Goal: Task Accomplishment & Management: Use online tool/utility

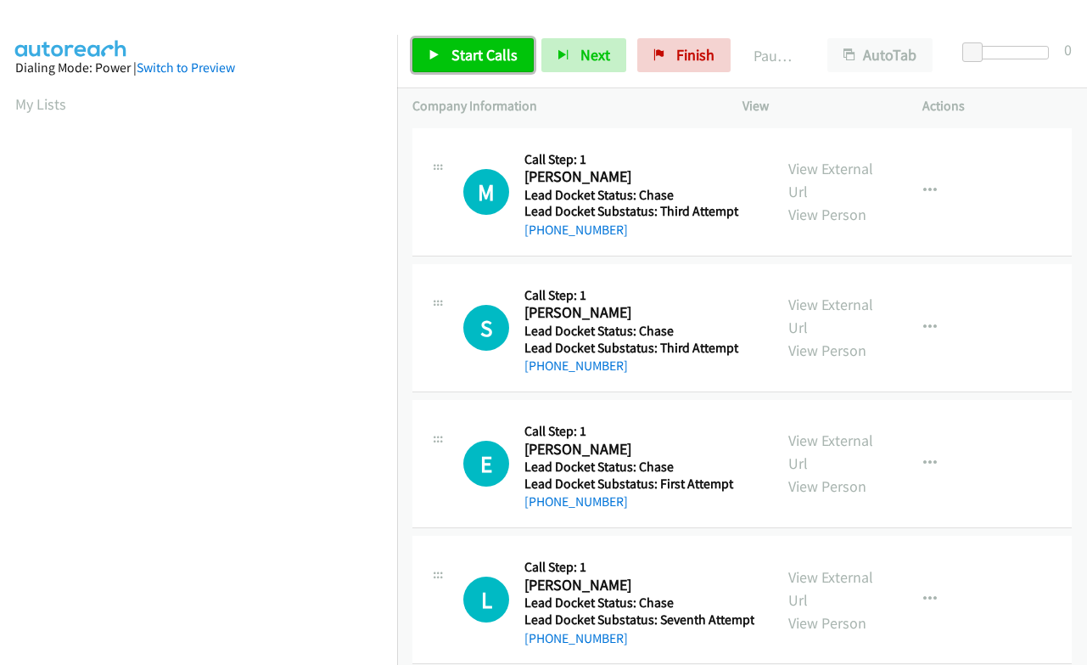
click at [491, 53] on span "Start Calls" at bounding box center [485, 55] width 66 height 20
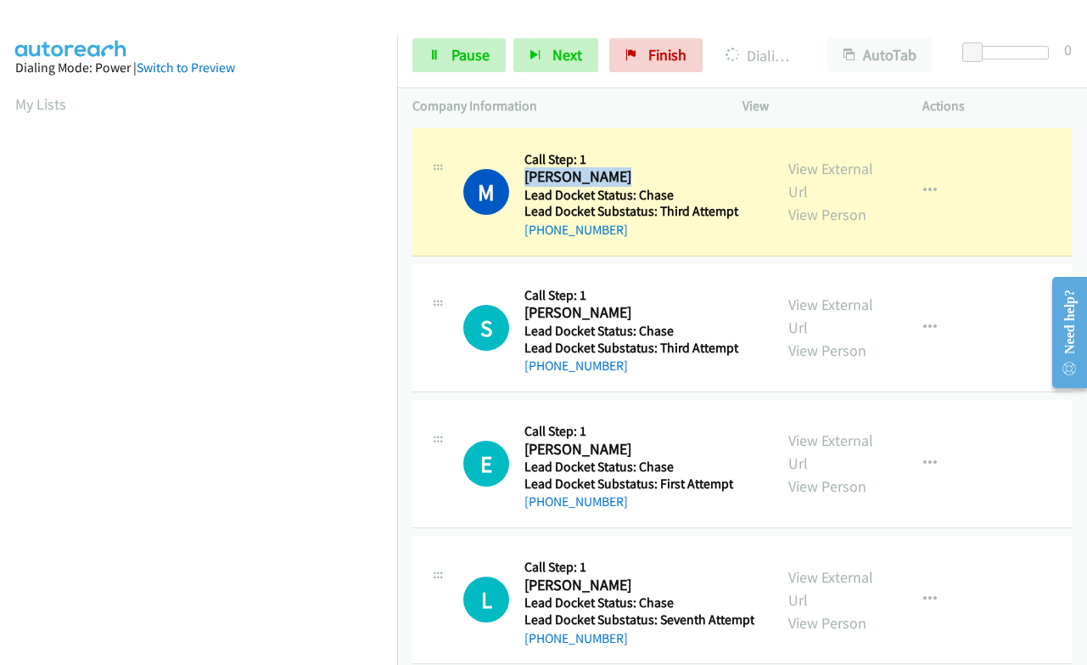
drag, startPoint x: 628, startPoint y: 171, endPoint x: 527, endPoint y: 170, distance: 101.0
click at [527, 170] on h2 "[PERSON_NAME]" at bounding box center [638, 177] width 226 height 20
copy h2 "[PERSON_NAME]"
click at [989, 62] on div at bounding box center [1010, 59] width 109 height 26
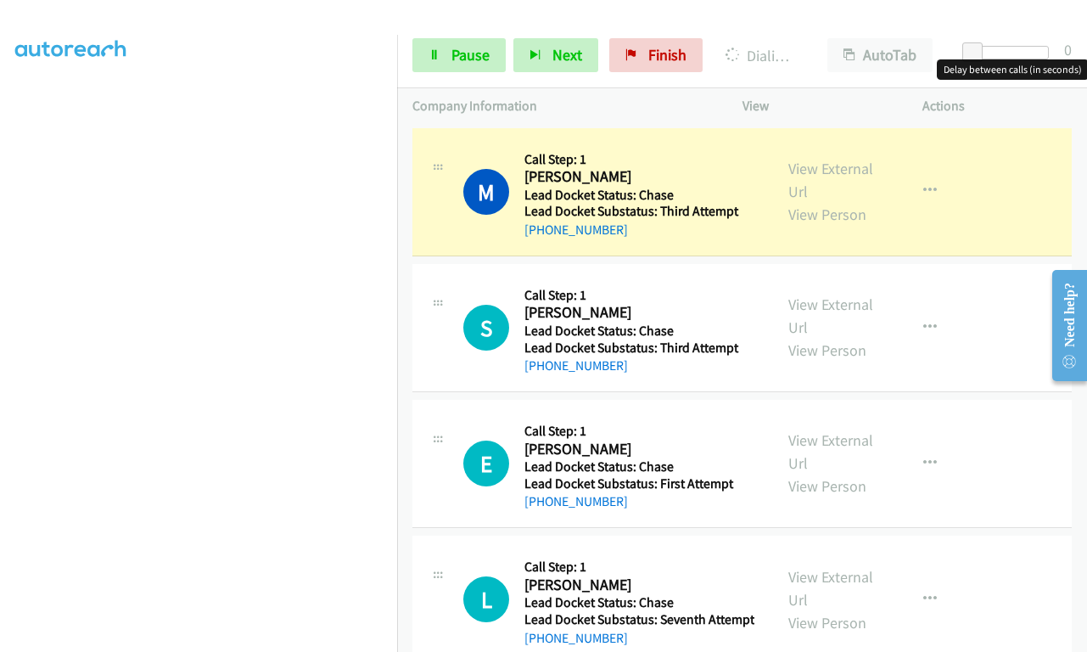
click at [990, 59] on div at bounding box center [1010, 53] width 78 height 14
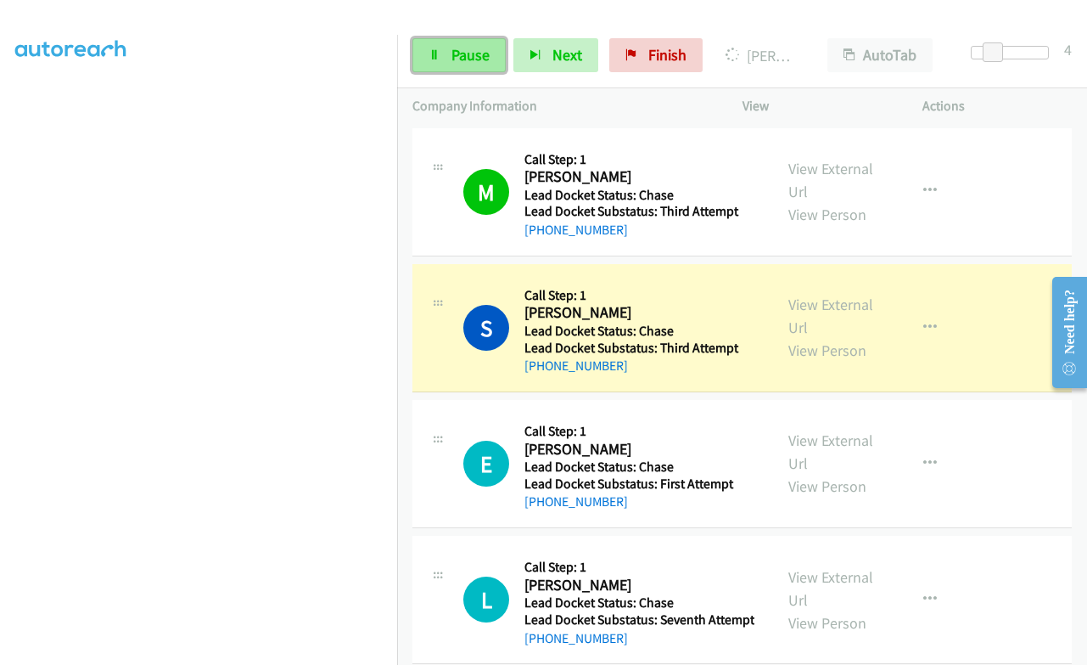
click at [465, 60] on span "Pause" at bounding box center [471, 55] width 38 height 20
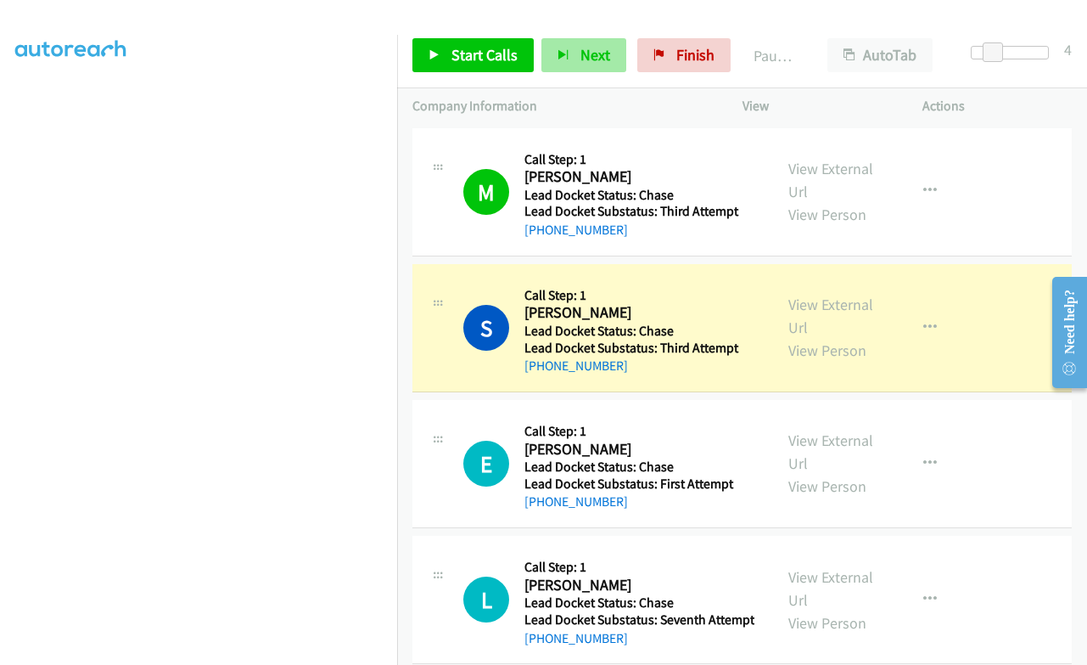
scroll to position [251, 0]
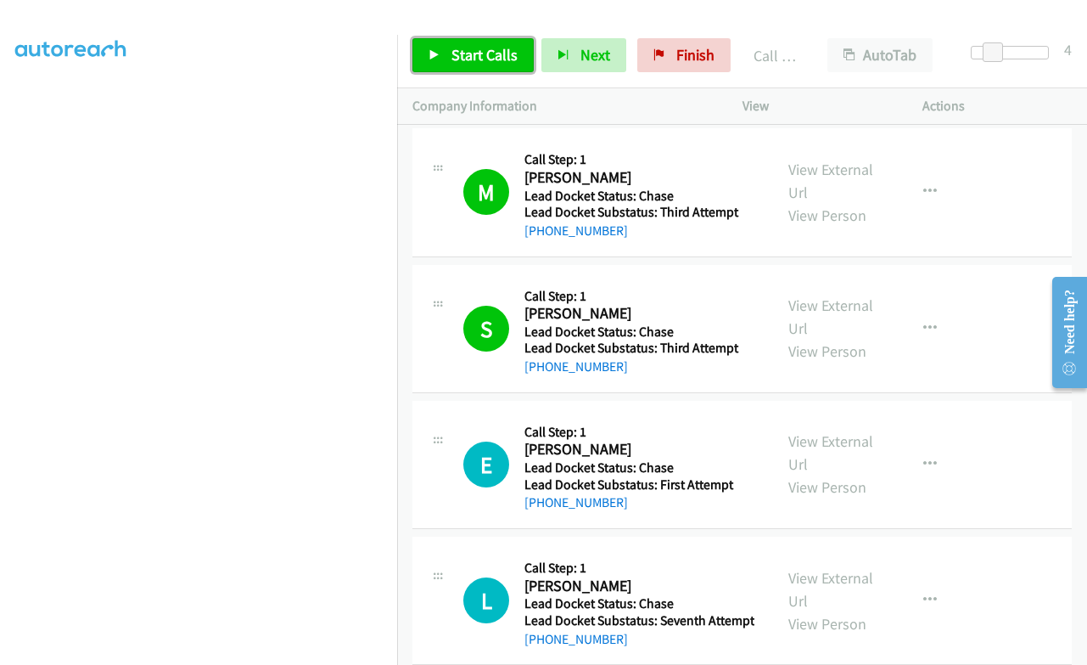
click at [519, 47] on link "Start Calls" at bounding box center [472, 55] width 121 height 34
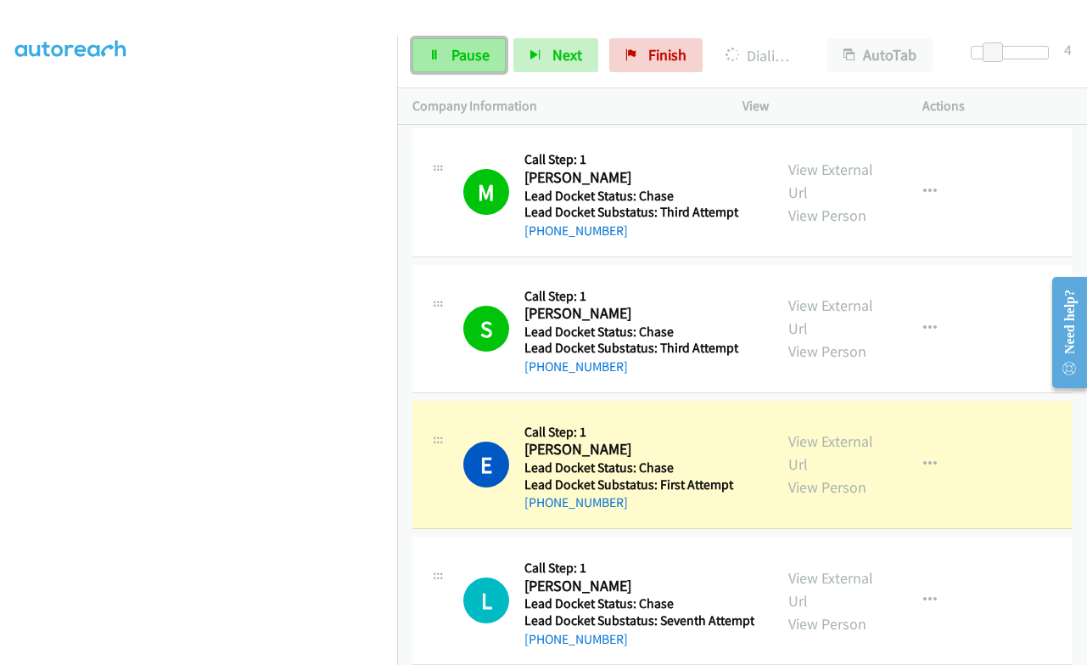
click at [416, 61] on link "Pause" at bounding box center [458, 55] width 93 height 34
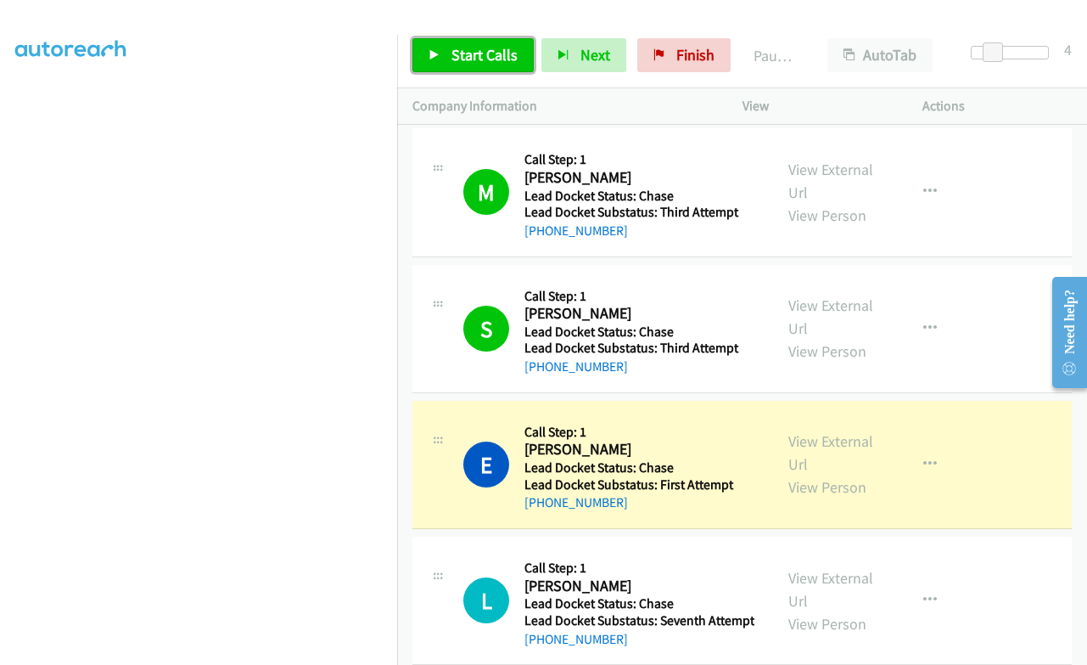
click at [470, 42] on link "Start Calls" at bounding box center [472, 55] width 121 height 34
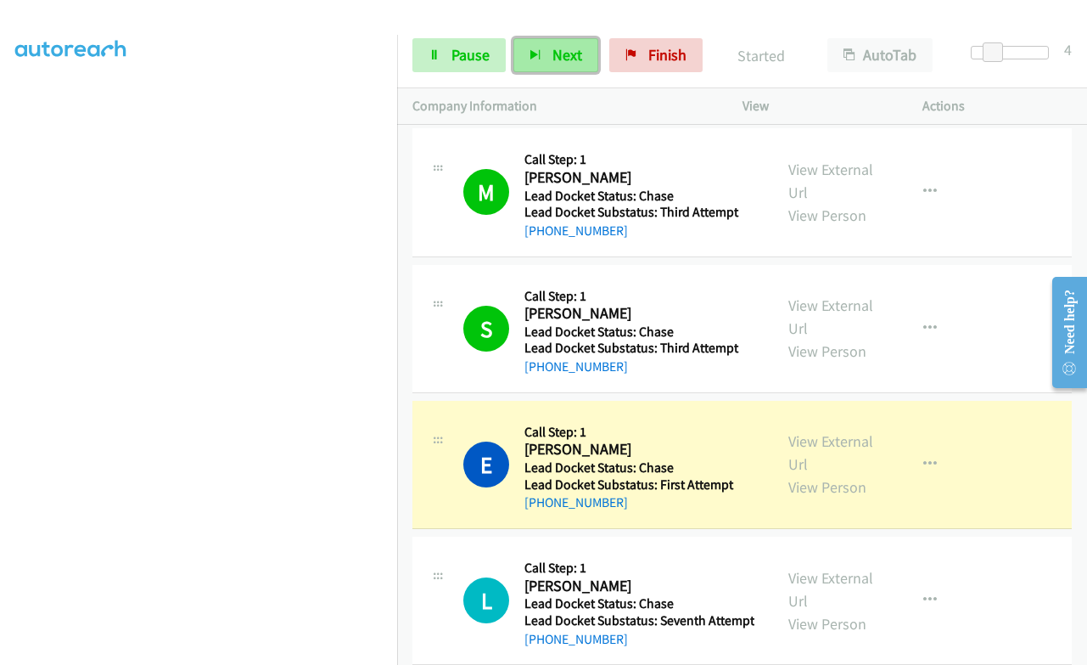
click at [554, 49] on span "Next" at bounding box center [568, 55] width 30 height 20
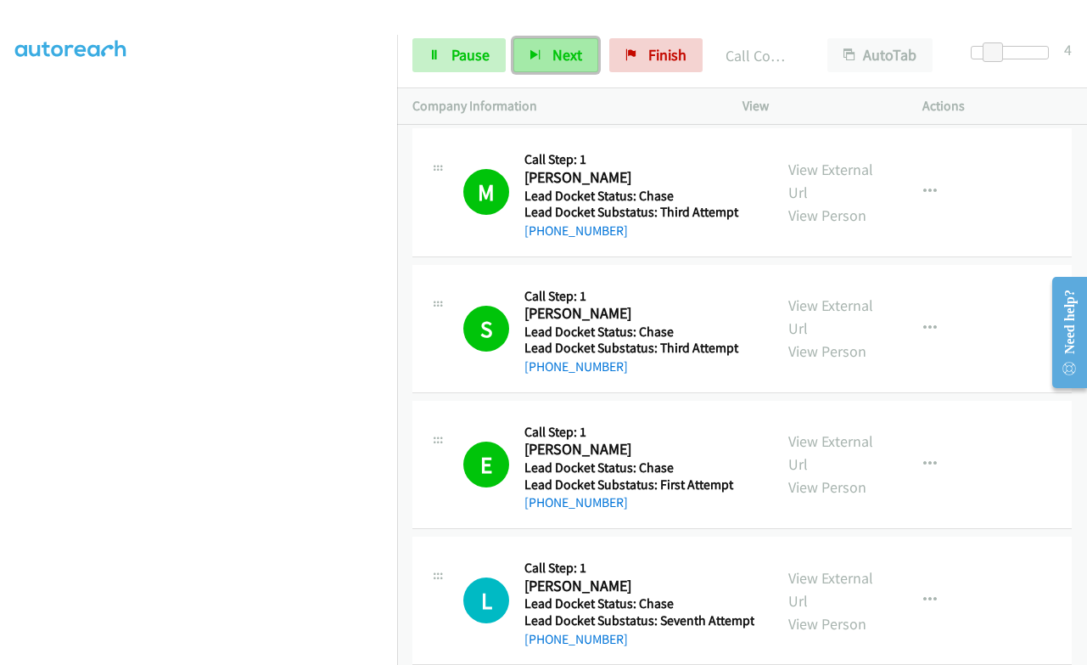
click at [520, 61] on button "Next" at bounding box center [555, 55] width 85 height 34
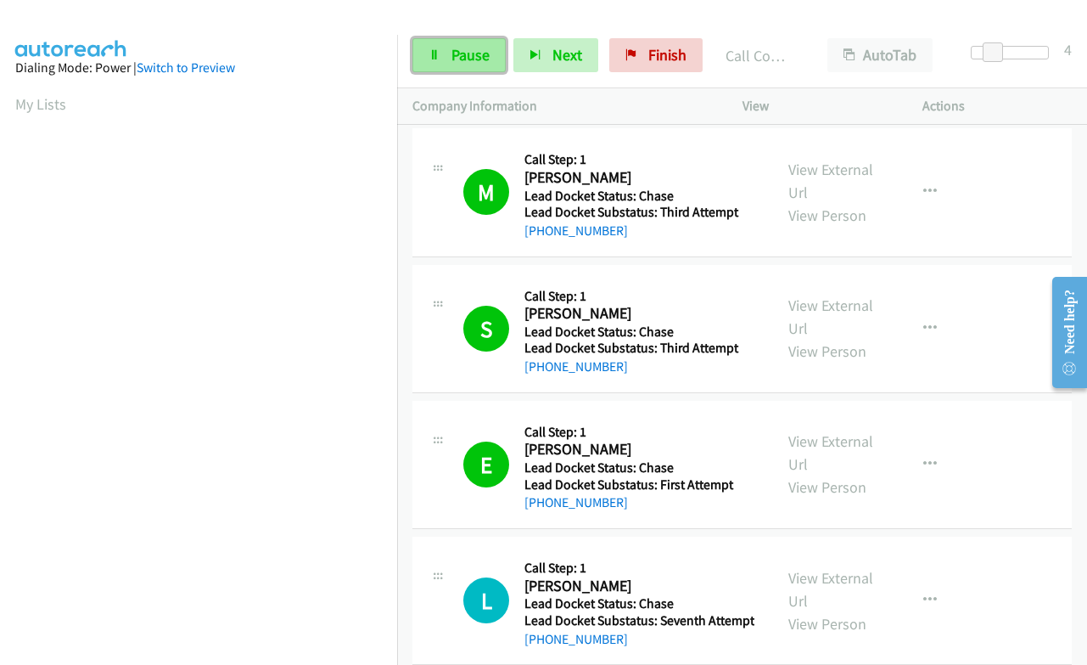
click at [467, 52] on span "Pause" at bounding box center [471, 55] width 38 height 20
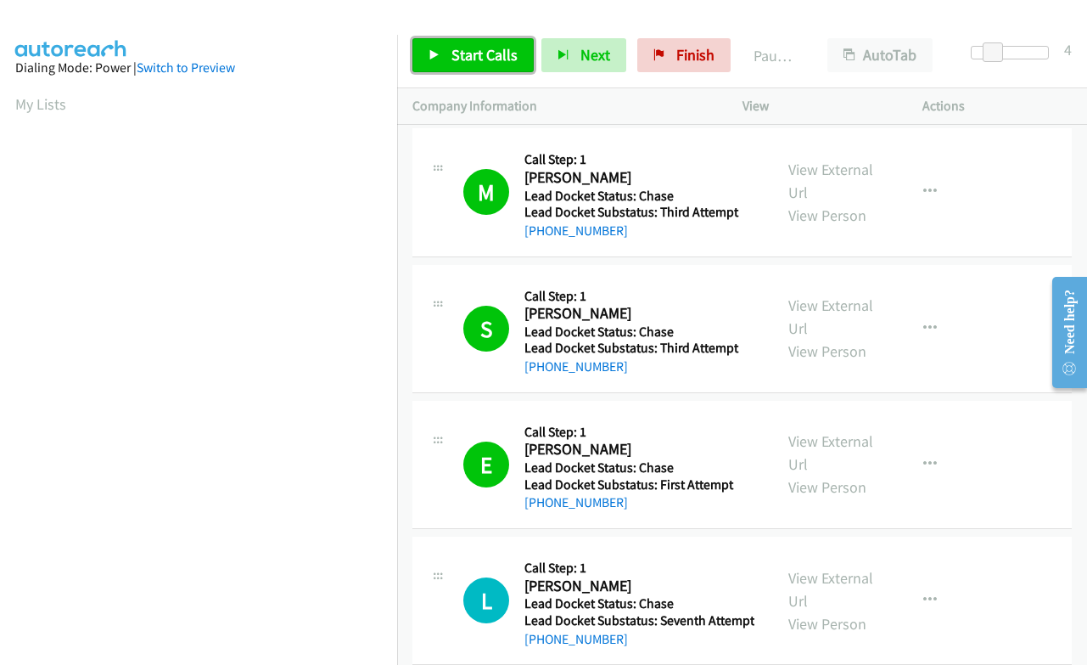
click at [477, 60] on span "Start Calls" at bounding box center [485, 55] width 66 height 20
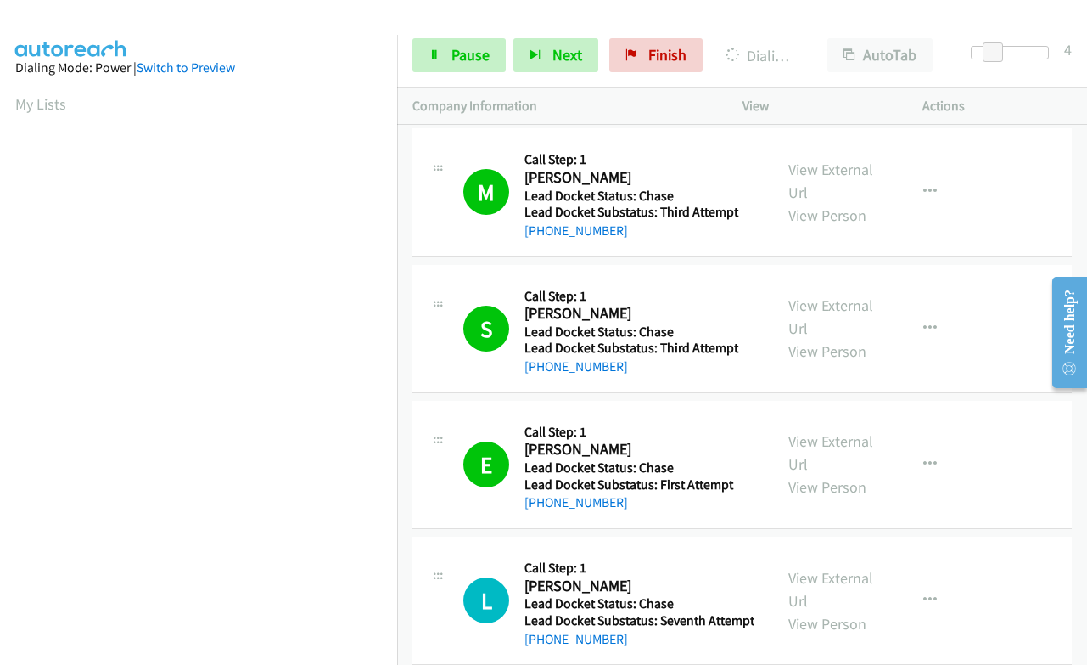
click at [272, 93] on section "My Lists" at bounding box center [198, 104] width 367 height 23
click at [434, 53] on icon at bounding box center [435, 56] width 12 height 12
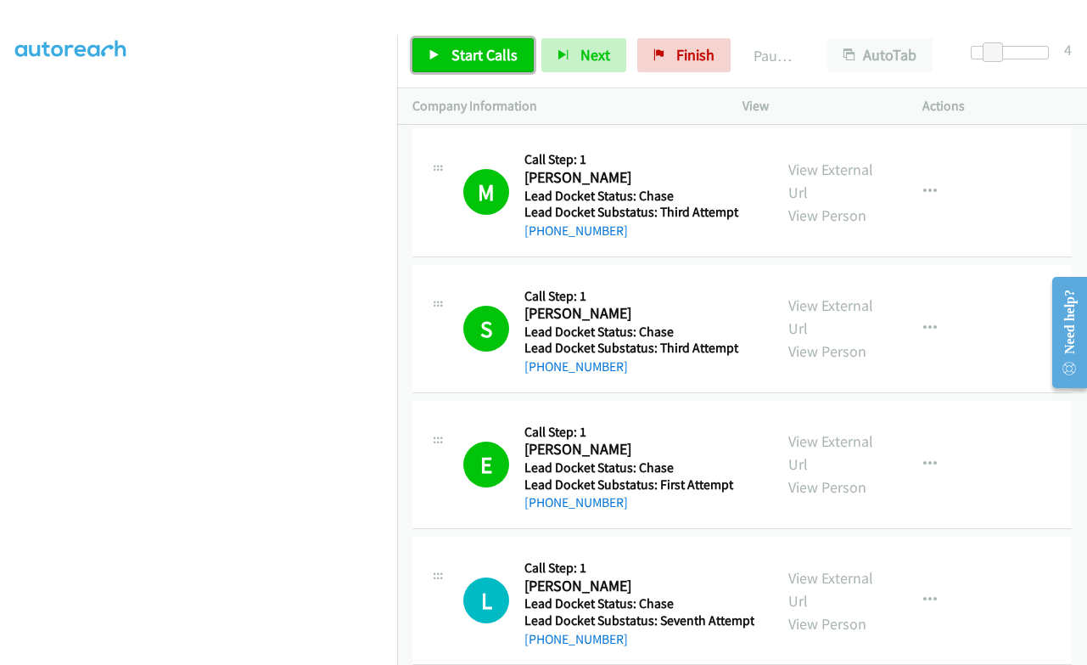
drag, startPoint x: 491, startPoint y: 46, endPoint x: 435, endPoint y: 71, distance: 61.5
click at [491, 46] on span "Start Calls" at bounding box center [485, 55] width 66 height 20
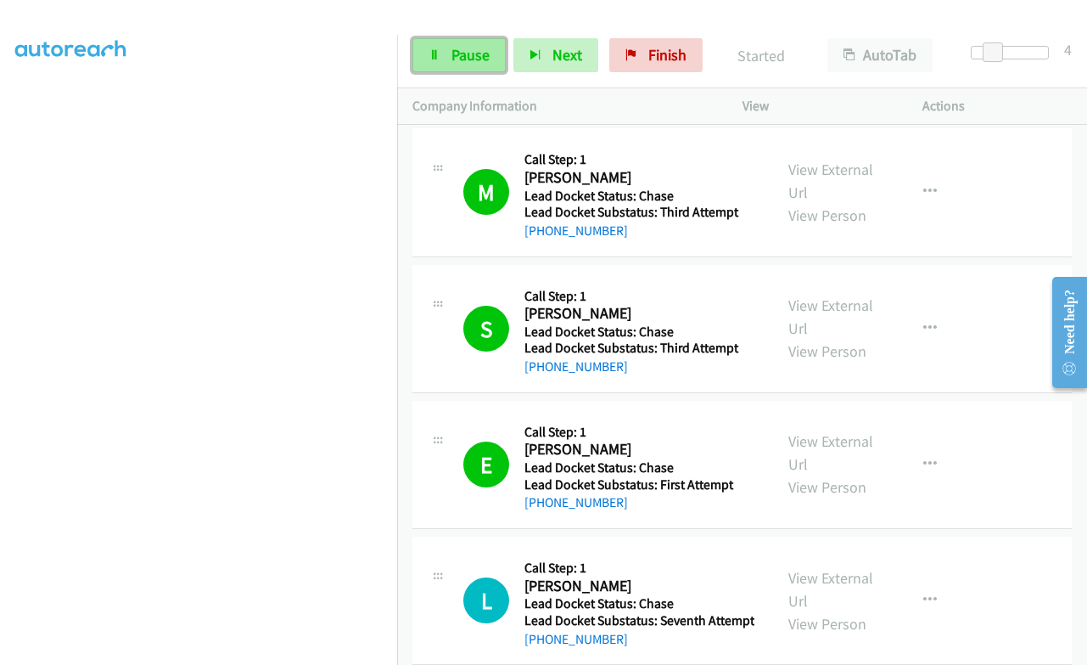
click at [443, 56] on link "Pause" at bounding box center [458, 55] width 93 height 34
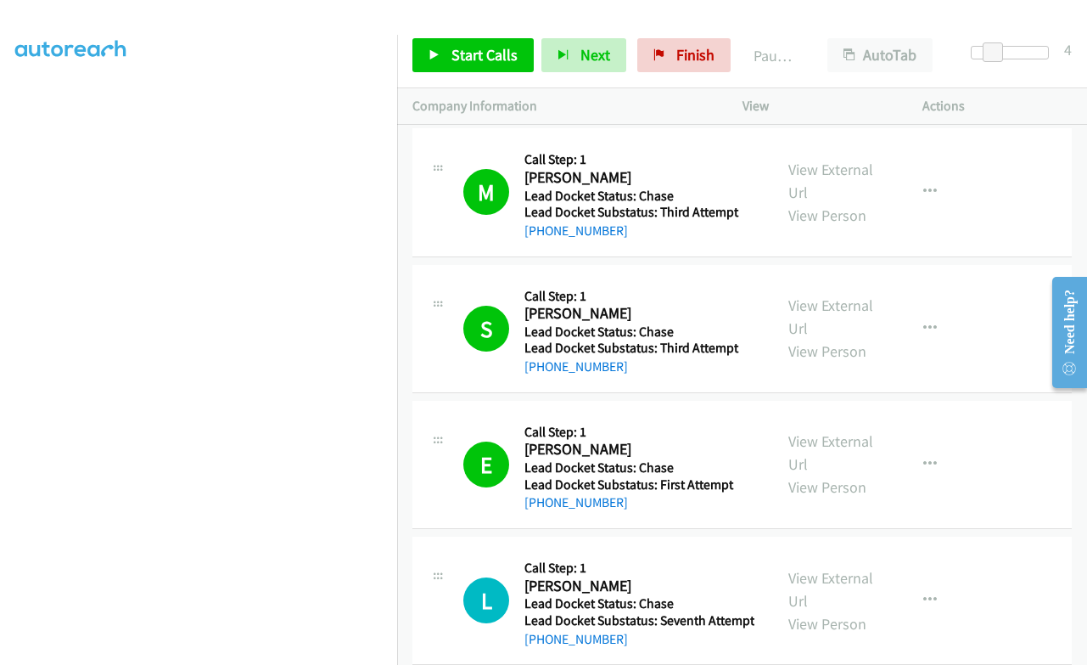
scroll to position [251, 0]
